Goal: Transaction & Acquisition: Purchase product/service

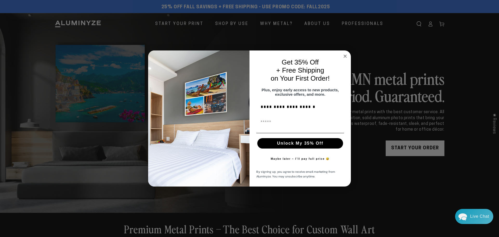
type input "**********"
click at [273, 127] on input "First Name" at bounding box center [300, 122] width 88 height 10
type input "**********"
click at [279, 144] on button "Unlock My 35% Off" at bounding box center [300, 143] width 86 height 10
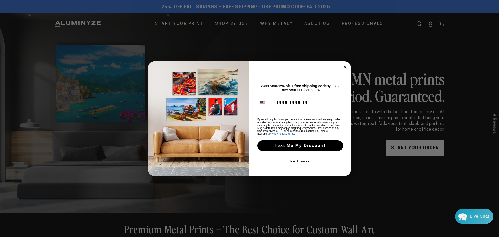
type input "**********"
click at [287, 151] on button "Text Me My Discount" at bounding box center [300, 145] width 86 height 10
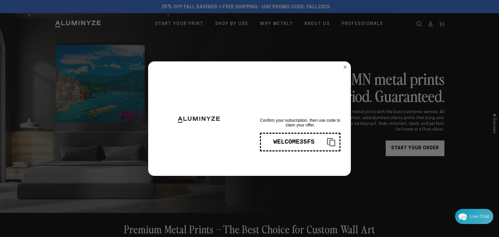
click at [330, 141] on icon "Copy coupon code" at bounding box center [329, 142] width 12 height 8
click at [347, 66] on circle "Close dialog" at bounding box center [345, 67] width 6 height 6
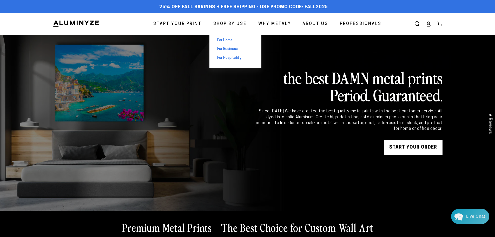
click at [232, 49] on span "For Business" at bounding box center [227, 49] width 21 height 5
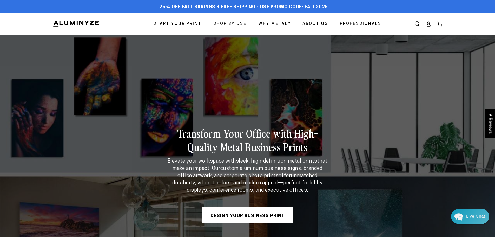
click at [279, 24] on span "Why Metal?" at bounding box center [274, 24] width 32 height 8
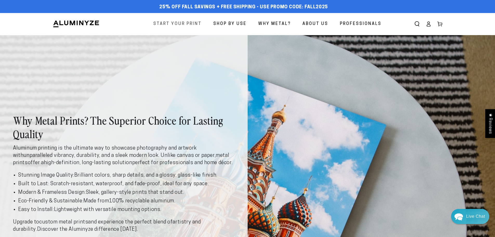
click at [181, 23] on span "Start Your Print" at bounding box center [177, 24] width 48 height 8
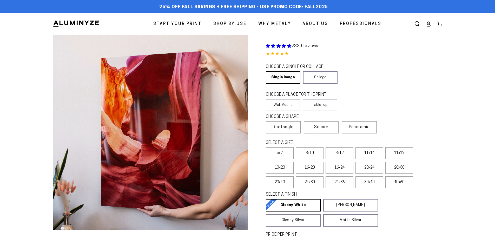
select select "**********"
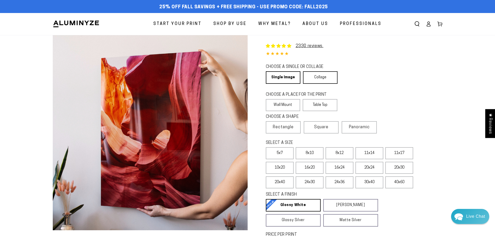
click at [317, 74] on link "Collage" at bounding box center [320, 77] width 35 height 12
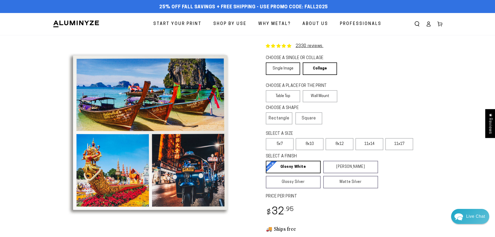
click at [277, 69] on link "Single Image" at bounding box center [283, 68] width 34 height 12
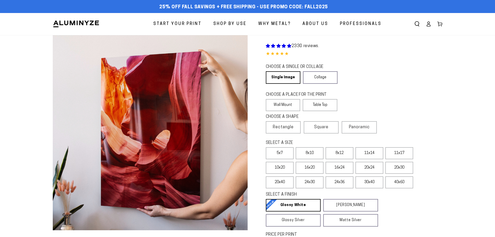
select select "**********"
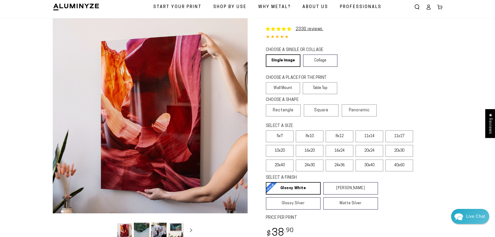
scroll to position [26, 0]
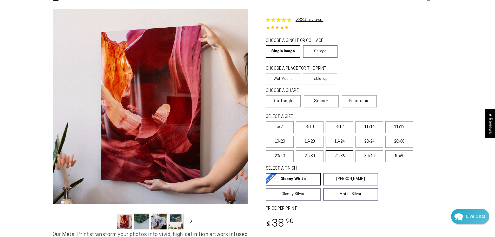
click at [350, 155] on label "24x36" at bounding box center [340, 156] width 28 height 12
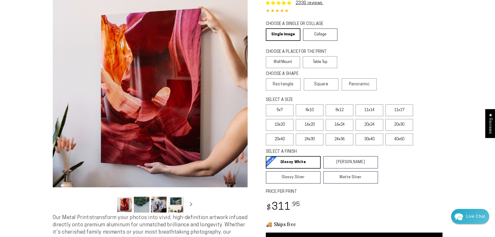
scroll to position [52, 0]
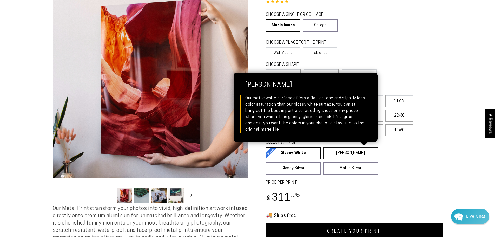
click at [337, 153] on link "Matte White Matte White Our matte white surface offers a flatter tone and sligh…" at bounding box center [350, 153] width 55 height 12
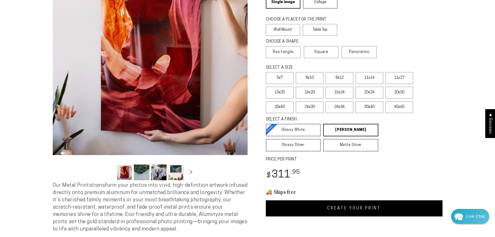
scroll to position [78, 0]
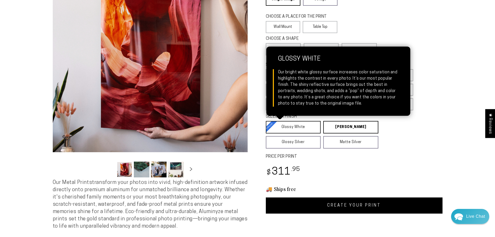
click at [279, 130] on link "Glossy White Glossy White Our bright white glossy surface increases color satur…" at bounding box center [293, 127] width 55 height 12
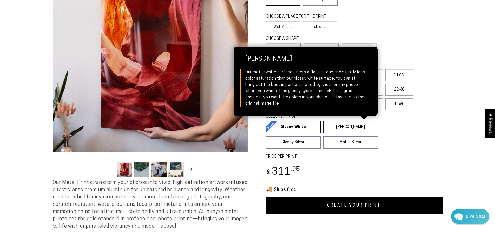
click at [352, 126] on link "Matte White Matte White Our matte white surface offers a flatter tone and sligh…" at bounding box center [350, 127] width 55 height 12
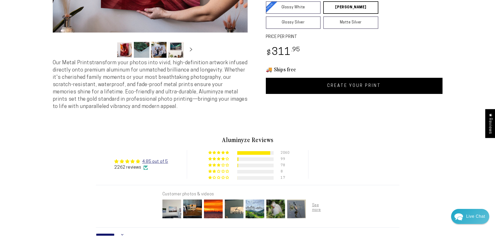
scroll to position [234, 0]
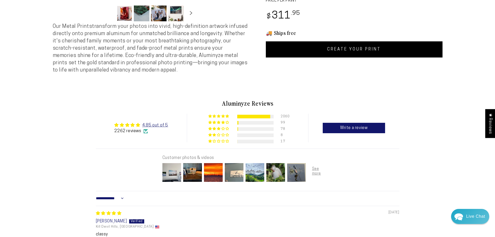
click at [234, 177] on img at bounding box center [234, 172] width 21 height 21
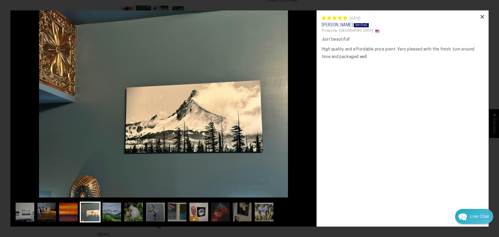
click at [479, 20] on div "×" at bounding box center [482, 16] width 12 height 12
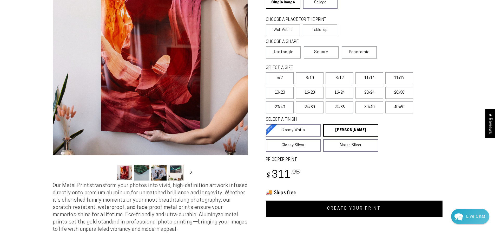
scroll to position [0, 0]
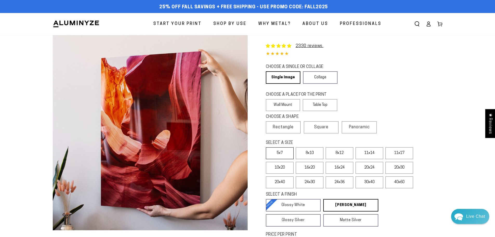
click at [283, 153] on label "5x7" at bounding box center [280, 153] width 28 height 12
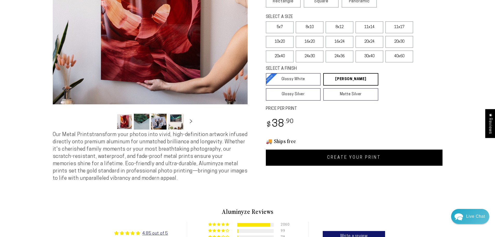
scroll to position [78, 0]
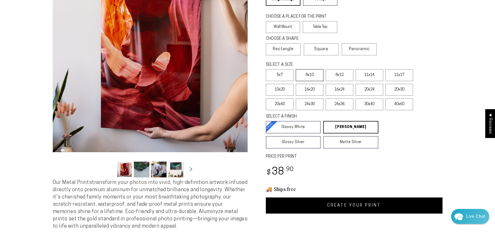
click at [305, 77] on label "8x10" at bounding box center [310, 75] width 28 height 12
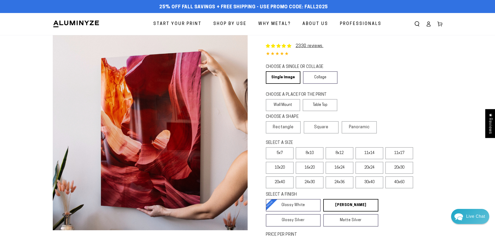
click at [83, 21] on img at bounding box center [76, 24] width 47 height 8
